Goal: Task Accomplishment & Management: Manage account settings

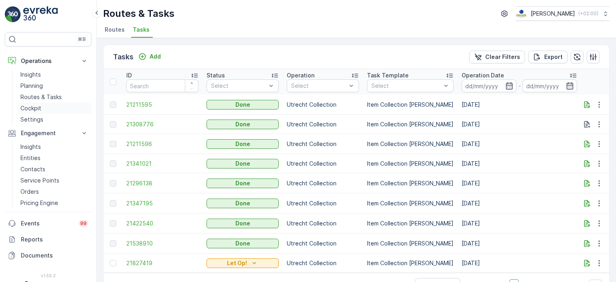
scroll to position [0, 217]
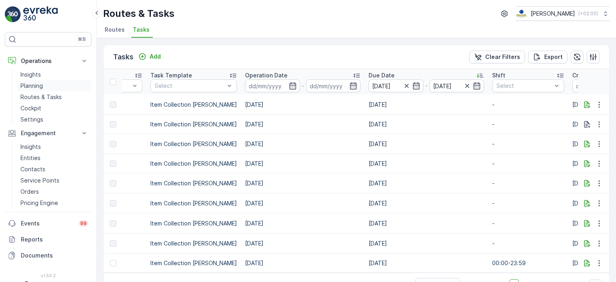
click at [32, 83] on p "Planning" at bounding box center [31, 86] width 22 height 8
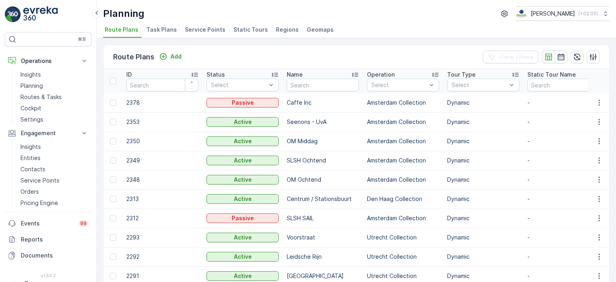
click at [162, 32] on span "Task Plans" at bounding box center [161, 30] width 30 height 8
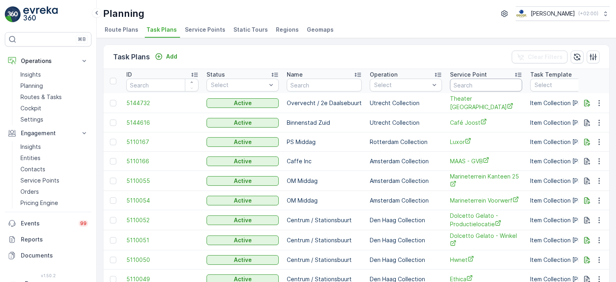
click at [479, 80] on input "text" at bounding box center [486, 85] width 72 height 13
type input "share"
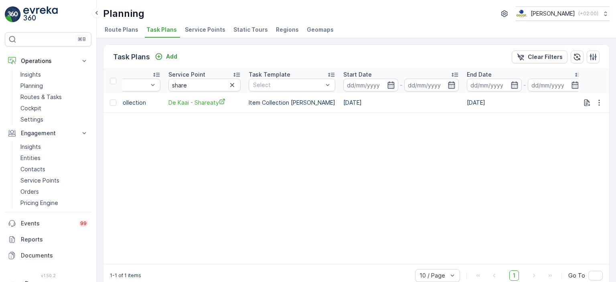
scroll to position [0, 464]
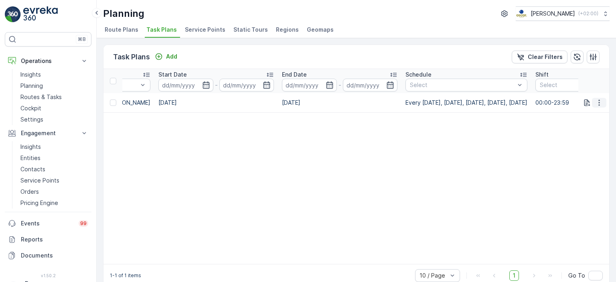
click at [599, 104] on icon "button" at bounding box center [599, 103] width 8 height 8
click at [584, 114] on span "See More Details" at bounding box center [589, 114] width 47 height 8
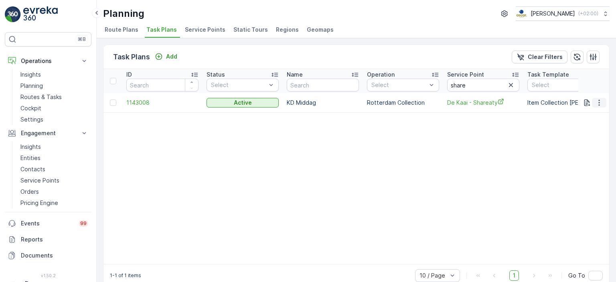
click at [595, 99] on icon "button" at bounding box center [599, 103] width 8 height 8
click at [590, 127] on span "Edit Task Plan" at bounding box center [584, 125] width 37 height 8
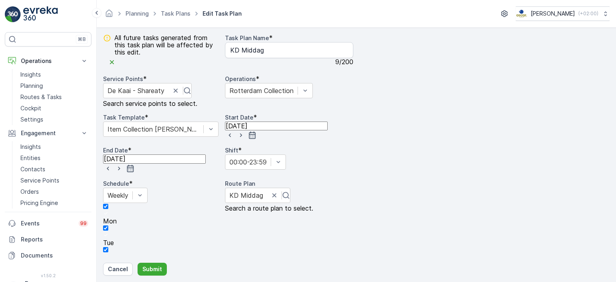
scroll to position [669, 0]
click at [42, 10] on img at bounding box center [40, 14] width 34 height 16
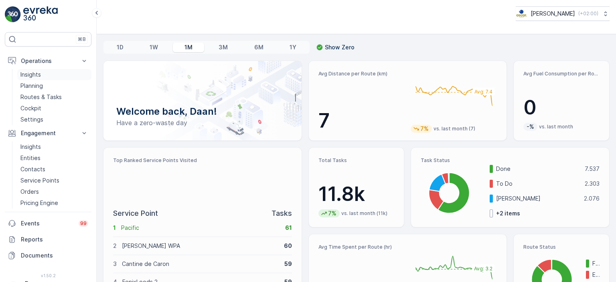
click at [35, 77] on p "Insights" at bounding box center [30, 75] width 20 height 8
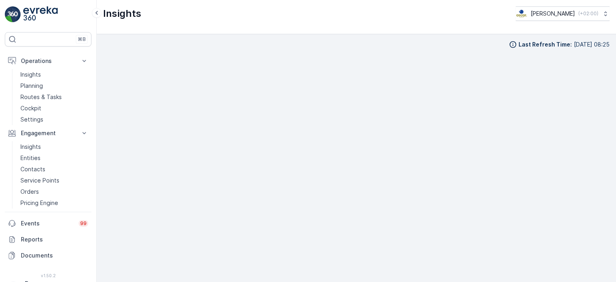
scroll to position [6, 0]
